Goal: Information Seeking & Learning: Learn about a topic

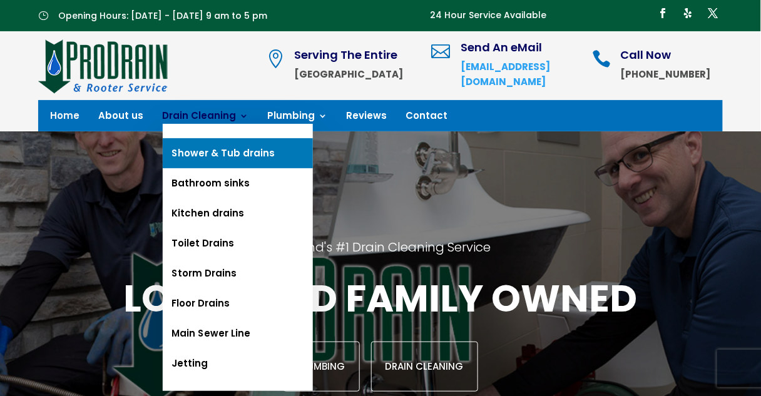
click at [195, 144] on link "Shower & Tub drains" at bounding box center [238, 153] width 150 height 30
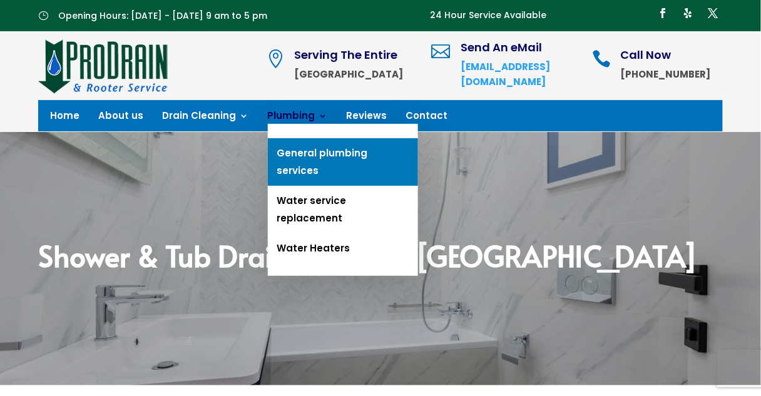
click at [300, 152] on link "General plumbing services" at bounding box center [343, 162] width 150 height 48
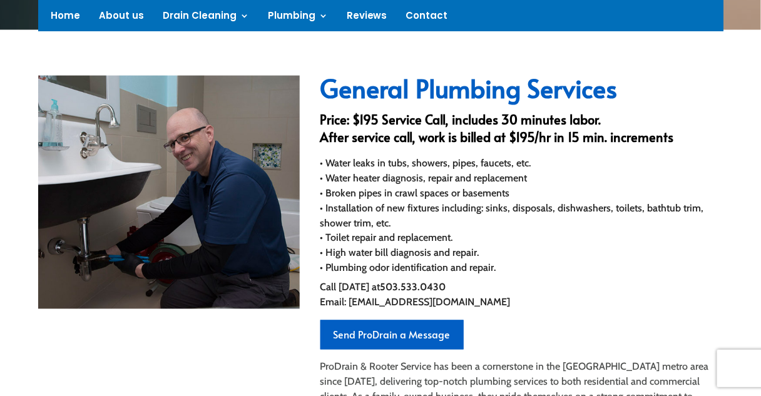
scroll to position [355, 0]
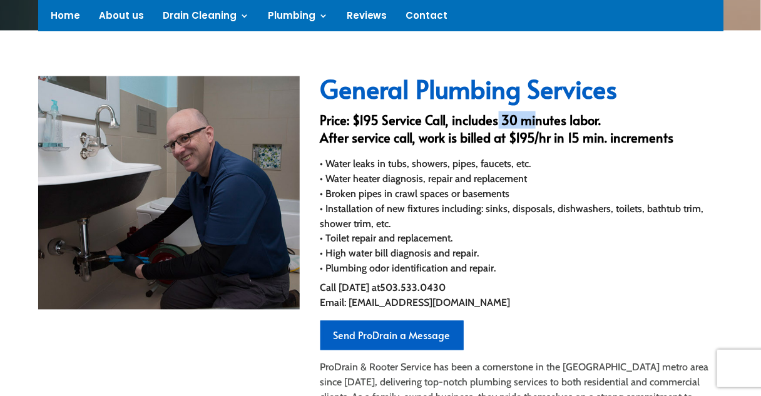
drag, startPoint x: 495, startPoint y: 120, endPoint x: 532, endPoint y: 111, distance: 37.9
click at [532, 111] on h3 "Price: $195 Service Call, includes 30 minutes labor. After service call, work i…" at bounding box center [521, 131] width 403 height 41
drag, startPoint x: 518, startPoint y: 131, endPoint x: 566, endPoint y: 131, distance: 47.5
click at [566, 131] on h3 "Price: $195 Service Call, includes 30 minutes labor. After service call, work i…" at bounding box center [521, 131] width 403 height 41
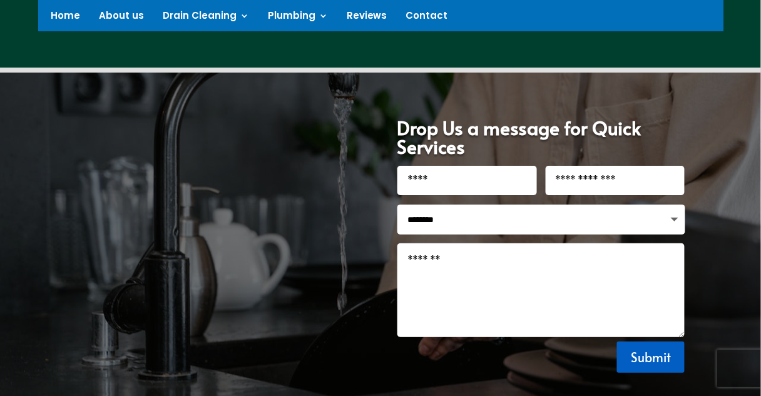
scroll to position [1128, 0]
